Goal: Information Seeking & Learning: Check status

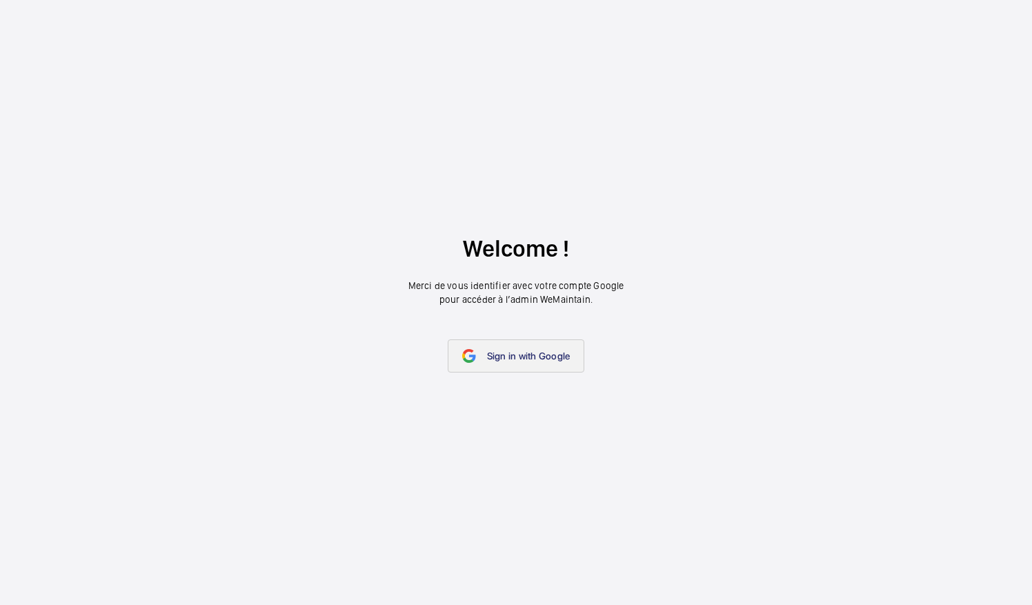
click at [560, 355] on span "Sign in with Google" at bounding box center [528, 356] width 83 height 11
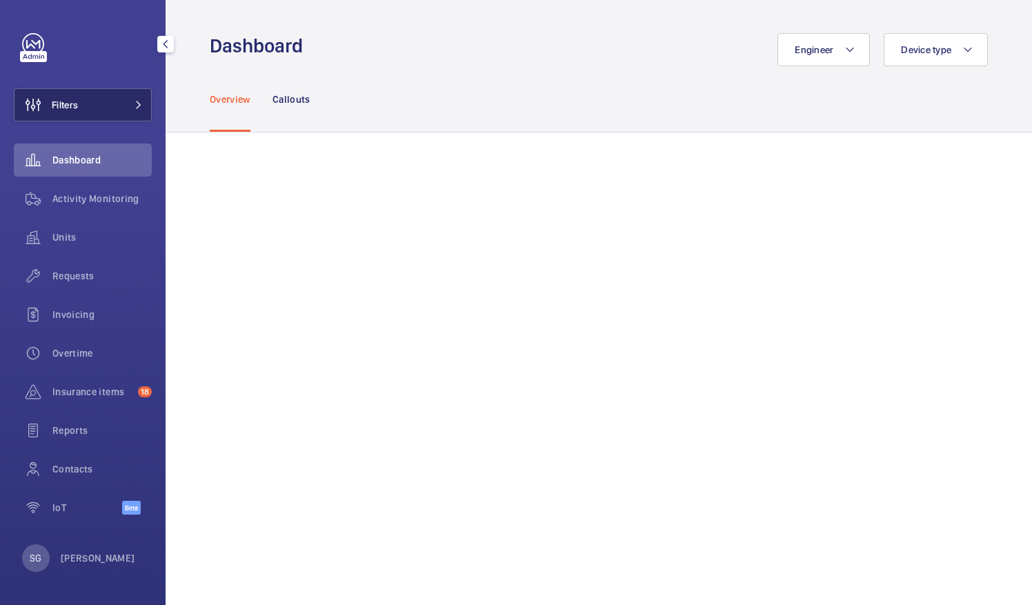
click at [138, 111] on button "Filters" at bounding box center [83, 104] width 138 height 33
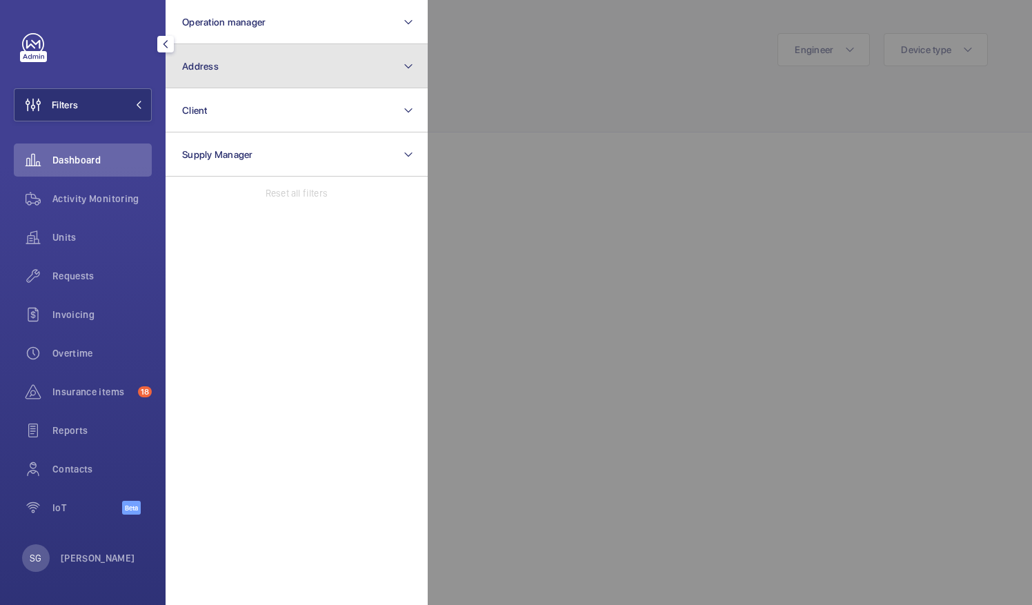
click at [267, 59] on button "Address" at bounding box center [297, 66] width 262 height 44
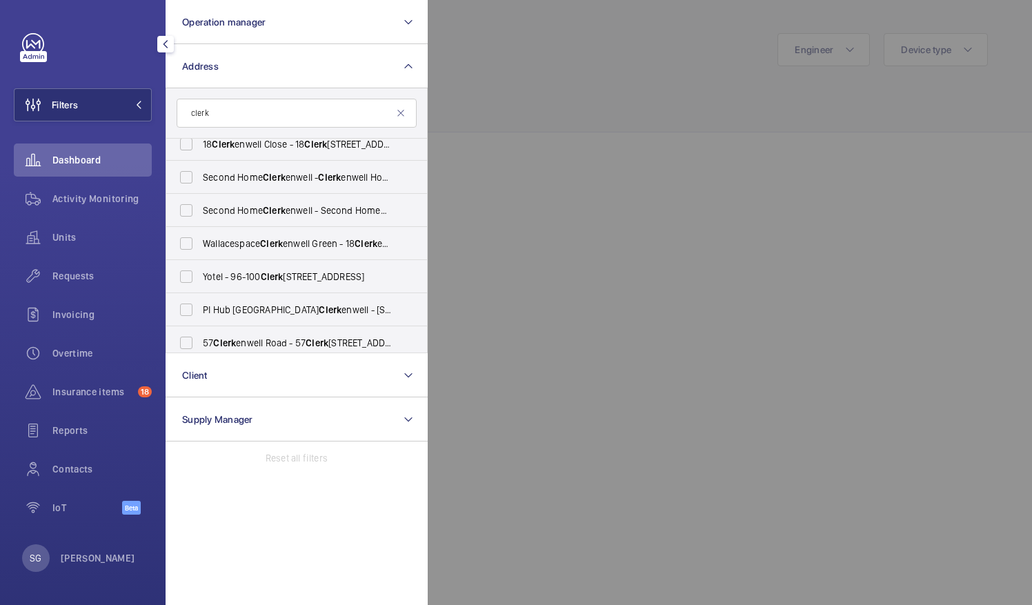
scroll to position [51, 0]
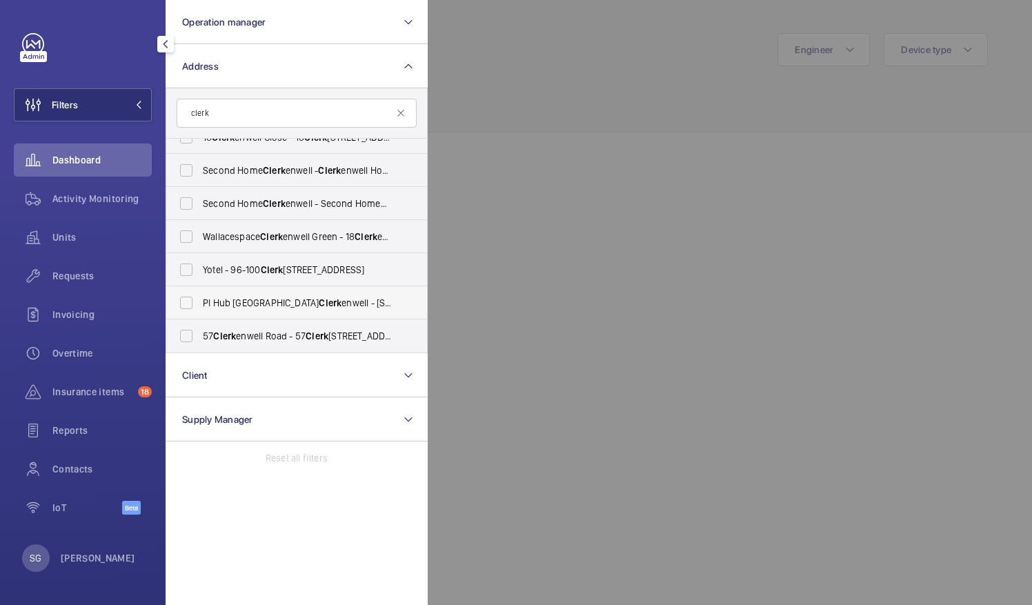
type input "clerk"
click at [294, 300] on span "PI Hub London Clerk enwell - [STREET_ADDRESS]" at bounding box center [298, 303] width 190 height 14
click at [200, 300] on input "PI Hub London Clerk enwell - [STREET_ADDRESS]" at bounding box center [187, 303] width 28 height 28
checkbox input "true"
click at [546, 59] on div at bounding box center [944, 302] width 1032 height 605
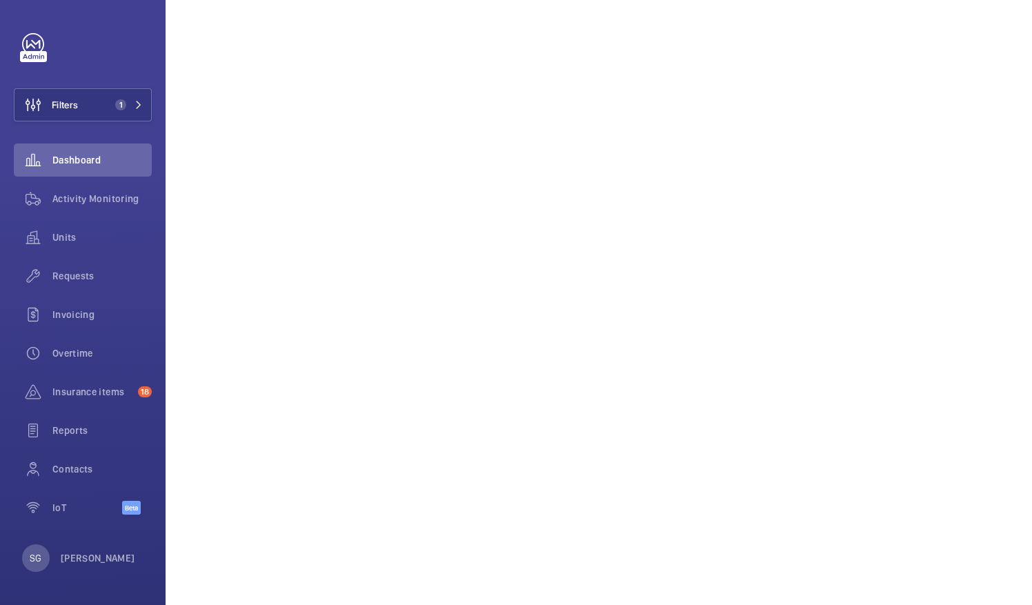
scroll to position [226, 0]
click at [140, 103] on mat-icon at bounding box center [139, 105] width 8 height 8
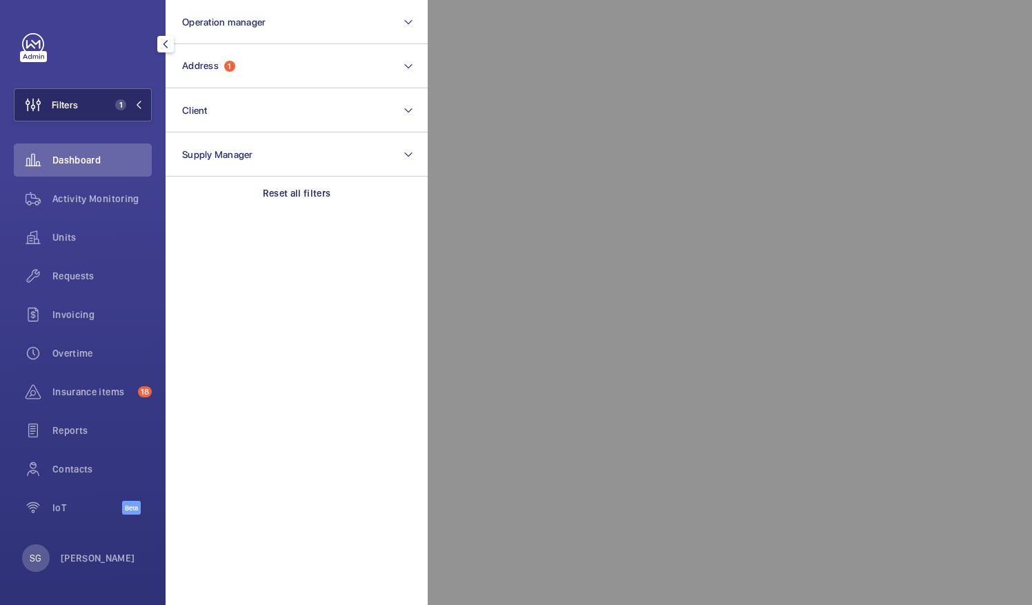
click at [140, 103] on mat-icon at bounding box center [139, 105] width 8 height 8
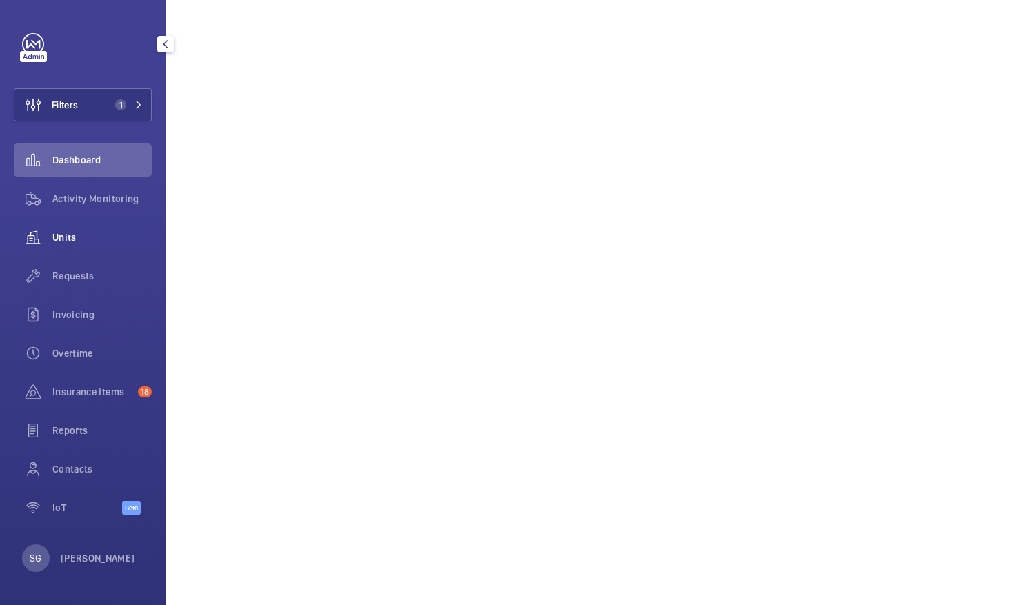
click at [119, 229] on div "Units" at bounding box center [83, 237] width 138 height 33
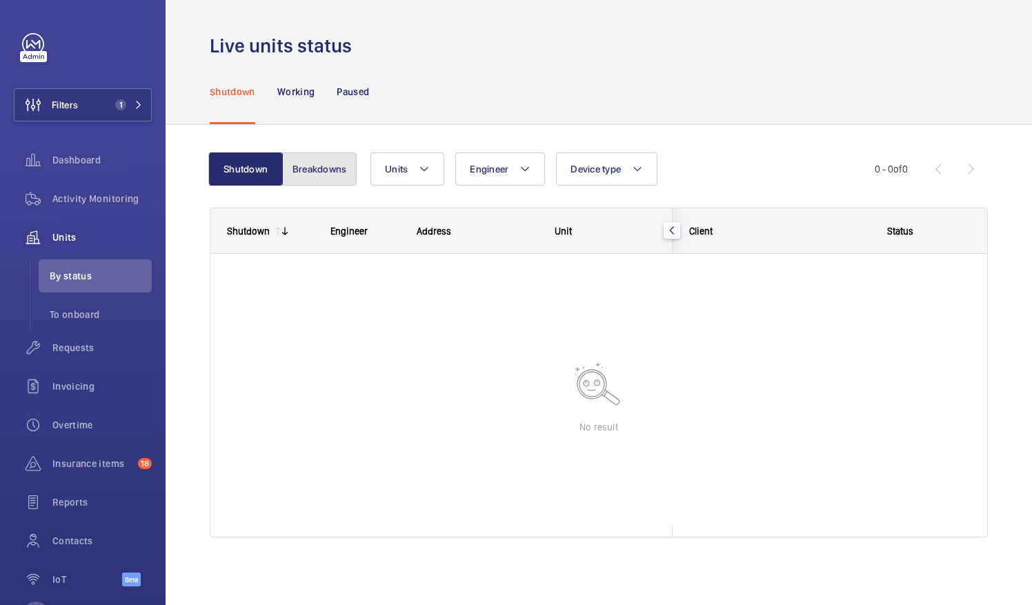
click at [333, 161] on button "Breakdowns" at bounding box center [319, 168] width 75 height 33
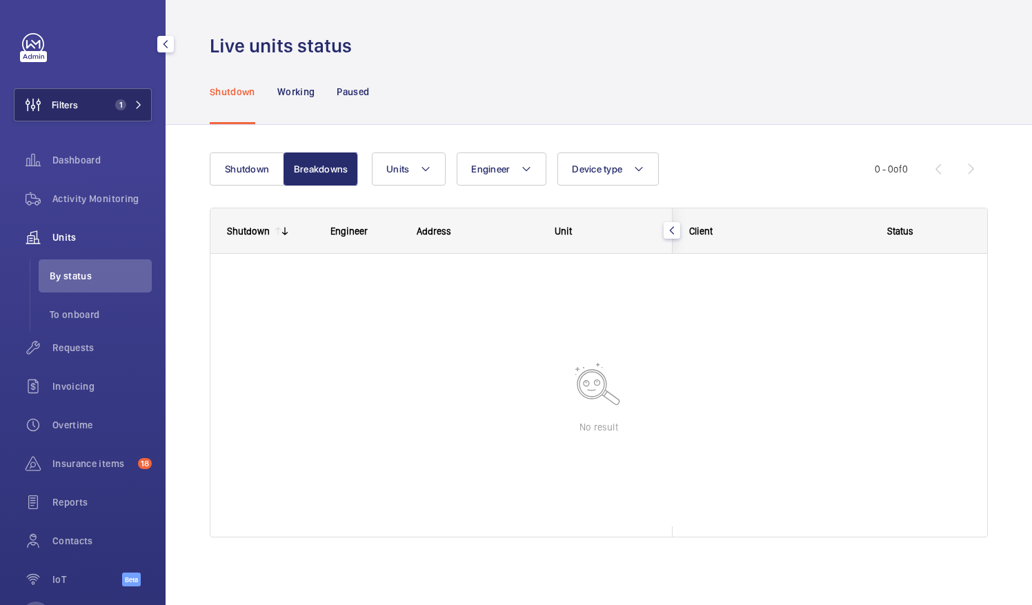
click at [134, 97] on button "Filters 1" at bounding box center [83, 104] width 138 height 33
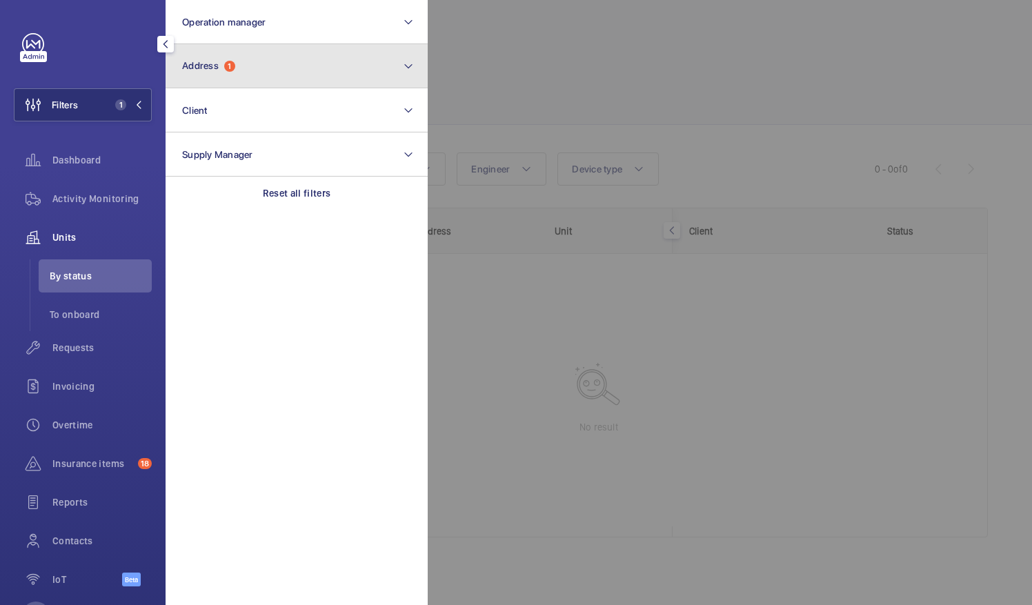
click at [304, 83] on button "Address 1" at bounding box center [297, 66] width 262 height 44
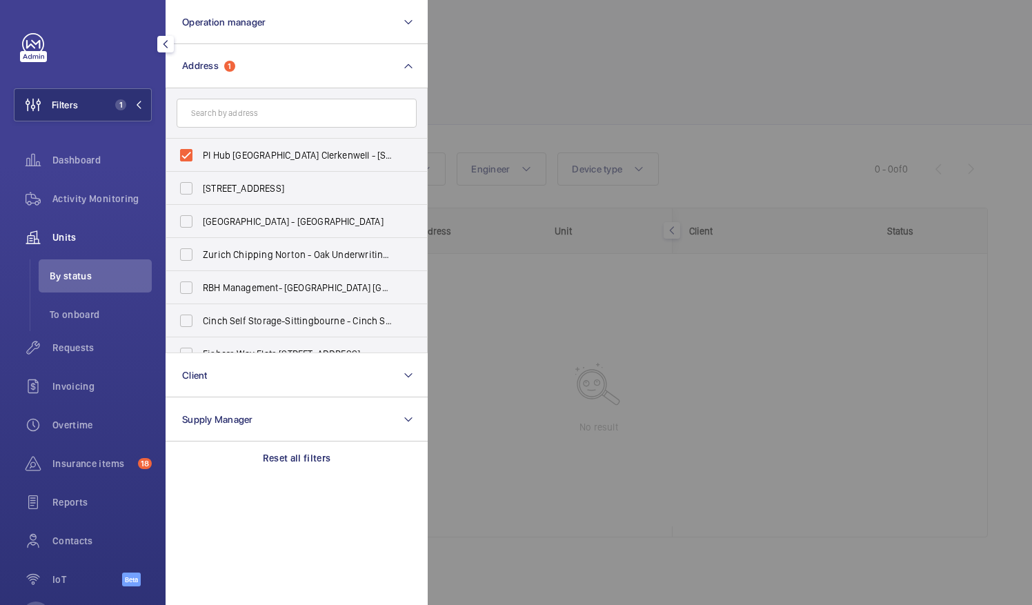
click at [546, 41] on div at bounding box center [944, 302] width 1032 height 605
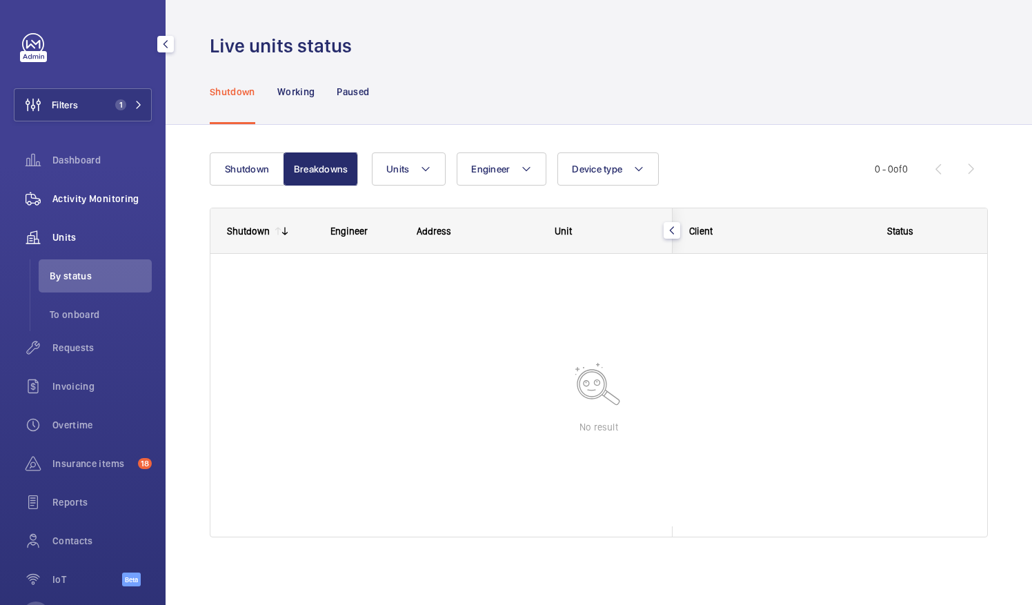
click at [117, 199] on span "Activity Monitoring" at bounding box center [101, 199] width 99 height 14
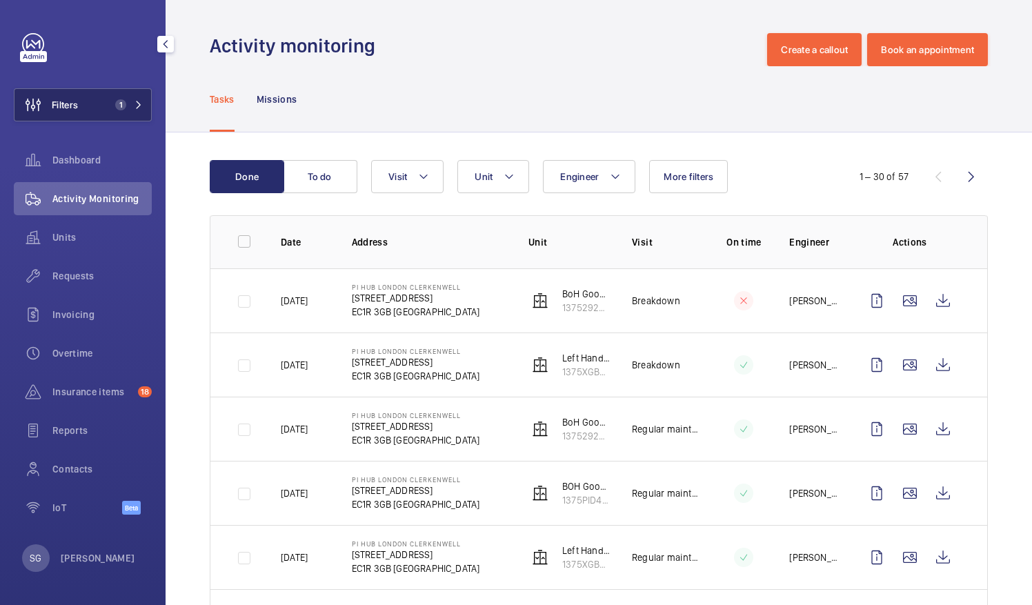
click at [109, 101] on button "Filters 1" at bounding box center [83, 104] width 138 height 33
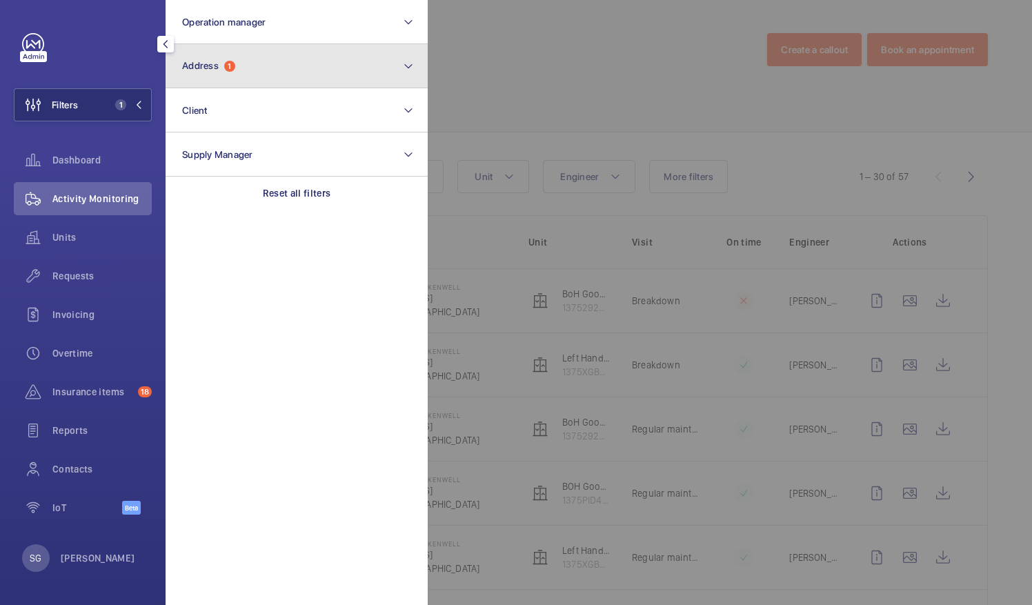
click at [306, 58] on button "Address 1" at bounding box center [297, 66] width 262 height 44
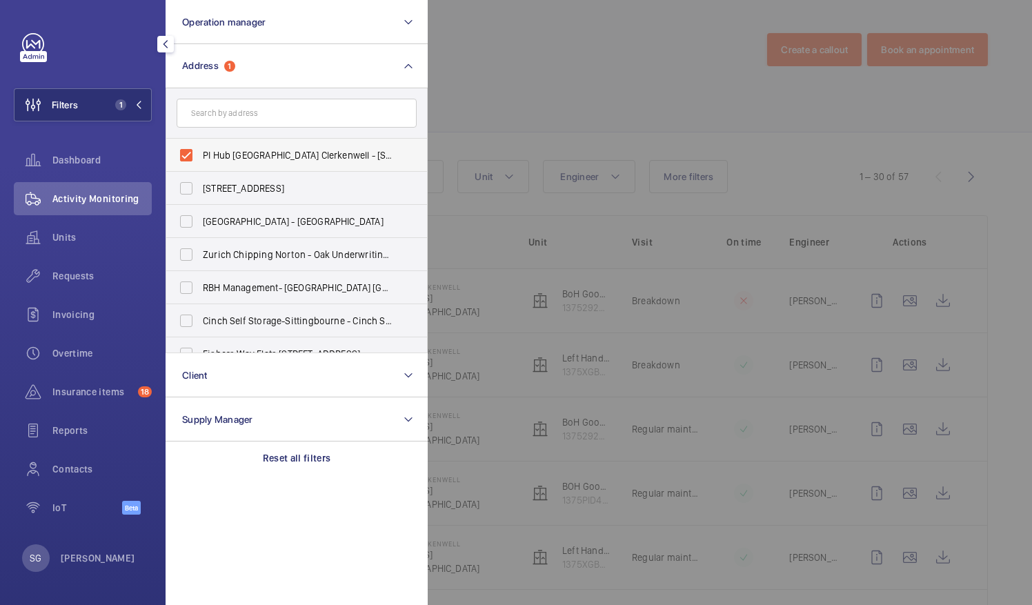
click at [189, 157] on label "PI Hub [GEOGRAPHIC_DATA] Clerkenwell - [STREET_ADDRESS]" at bounding box center [286, 155] width 240 height 33
click at [189, 157] on input "PI Hub [GEOGRAPHIC_DATA] Clerkenwell - [STREET_ADDRESS]" at bounding box center [187, 155] width 28 height 28
checkbox input "false"
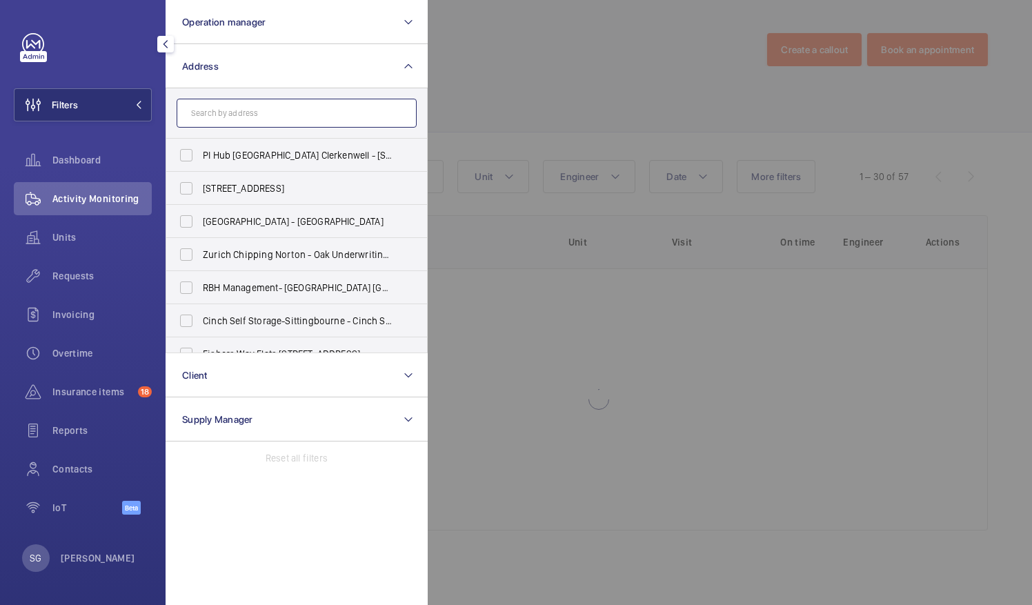
click at [232, 119] on input "text" at bounding box center [297, 113] width 240 height 29
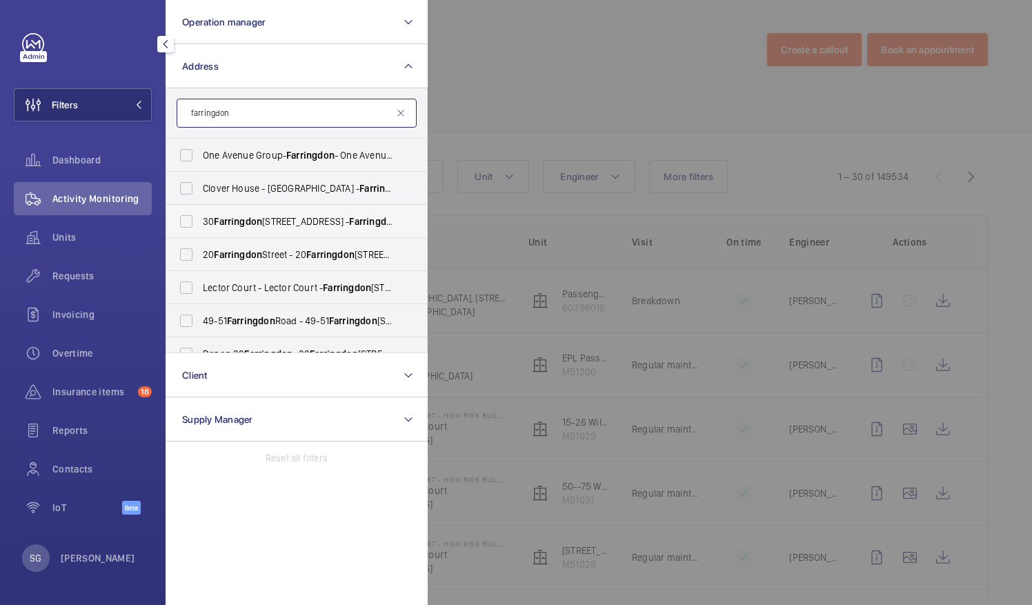
type input "farringdon"
click at [422, 237] on li "[STREET_ADDRESS]" at bounding box center [296, 221] width 261 height 33
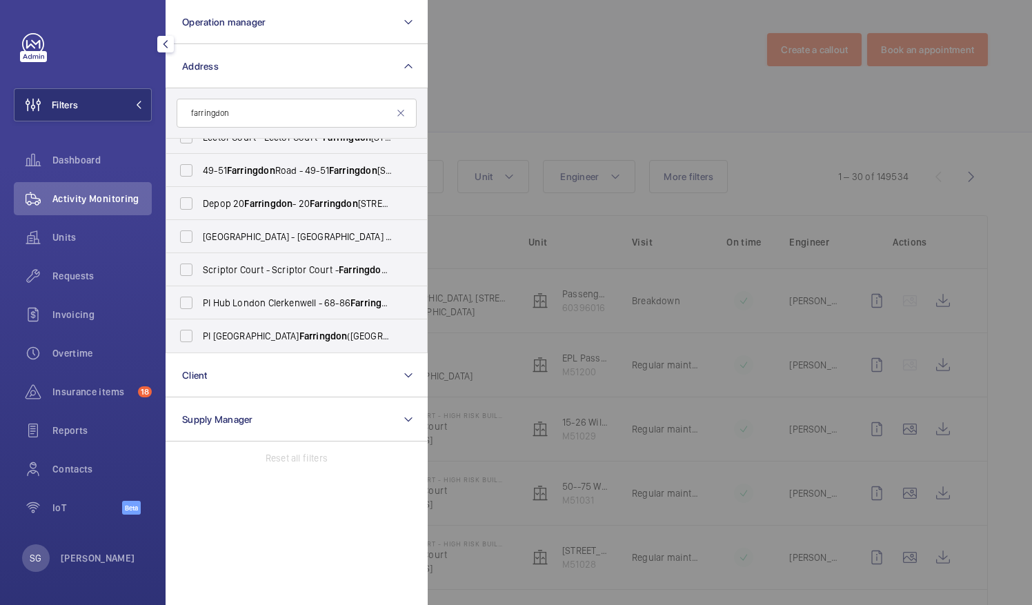
scroll to position [150, 0]
click at [188, 337] on label "PI London Farringdon ([GEOGRAPHIC_DATA]) - [STREET_ADDRESS]" at bounding box center [286, 335] width 240 height 33
click at [188, 337] on input "PI London Farringdon ([GEOGRAPHIC_DATA]) - [STREET_ADDRESS]" at bounding box center [187, 336] width 28 height 28
checkbox input "true"
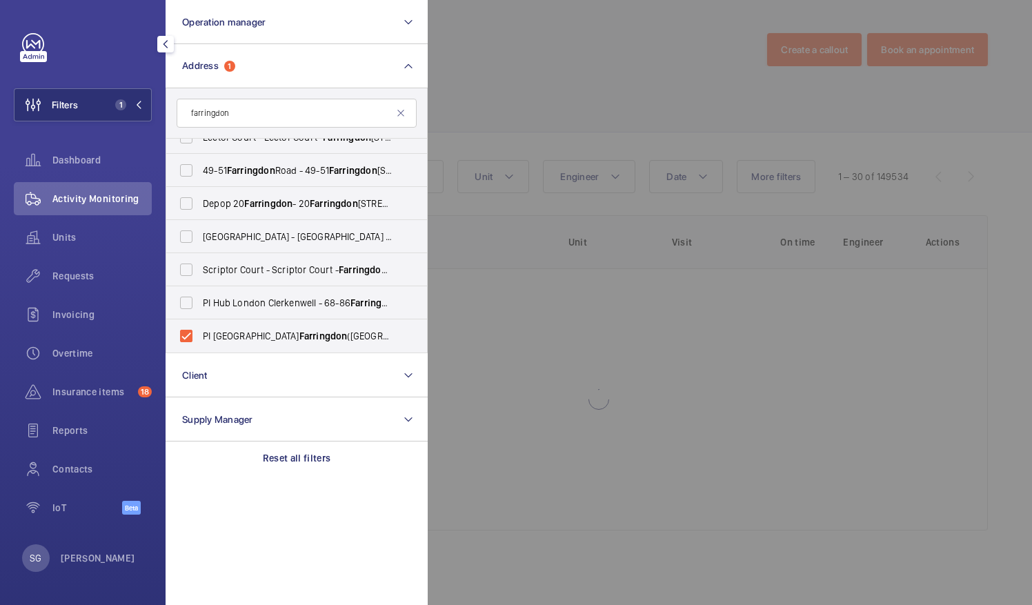
click at [627, 88] on div at bounding box center [944, 302] width 1032 height 605
